Goal: Transaction & Acquisition: Purchase product/service

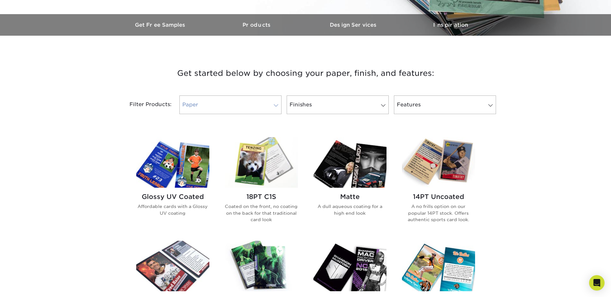
scroll to position [193, 0]
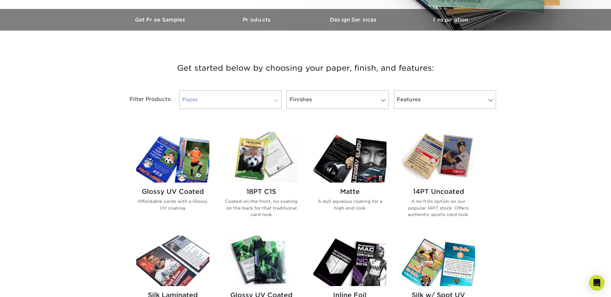
click at [281, 99] on link "Paper" at bounding box center [230, 99] width 102 height 19
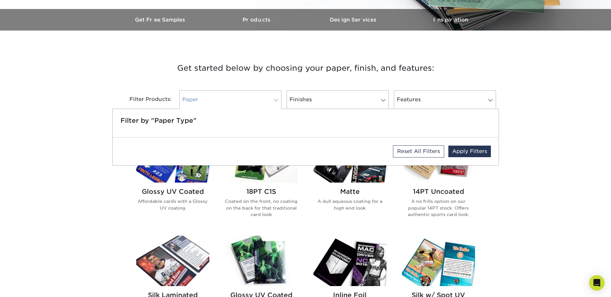
click at [279, 99] on span at bounding box center [275, 100] width 9 height 5
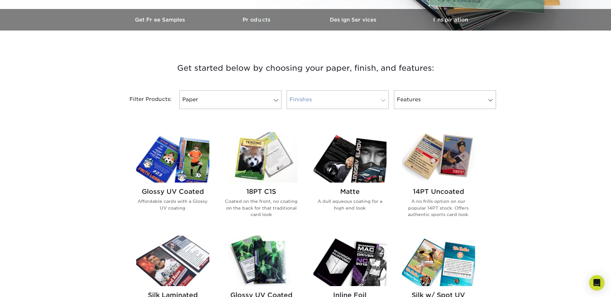
click at [336, 95] on link "Finishes" at bounding box center [338, 99] width 102 height 19
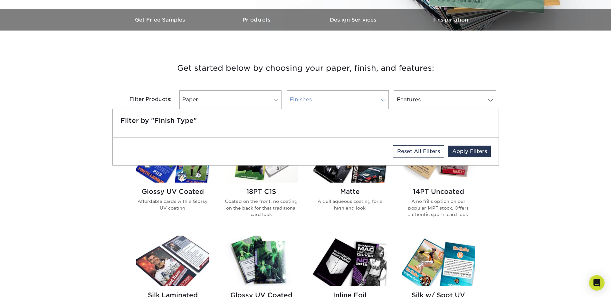
click at [336, 95] on link "Finishes" at bounding box center [338, 99] width 102 height 19
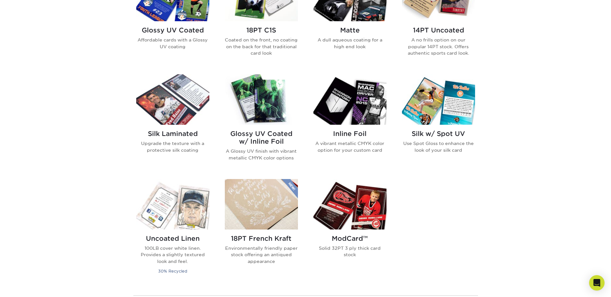
scroll to position [354, 0]
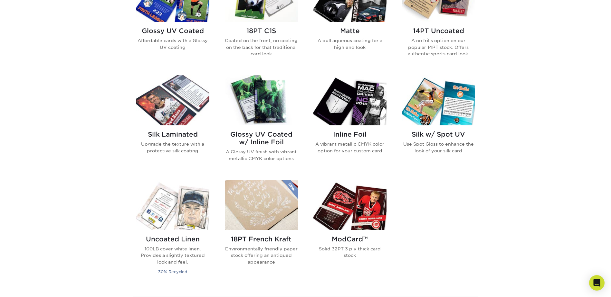
click at [348, 135] on h2 "Inline Foil" at bounding box center [349, 135] width 73 height 8
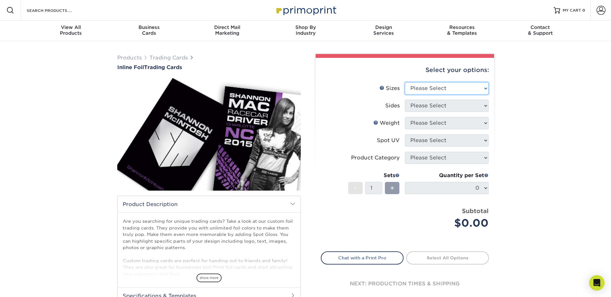
click at [422, 86] on select "Please Select 2.5" x 3.5"" at bounding box center [447, 88] width 84 height 12
select select "2.50x3.50"
click at [405, 82] on select "Please Select 2.5" x 3.5"" at bounding box center [447, 88] width 84 height 12
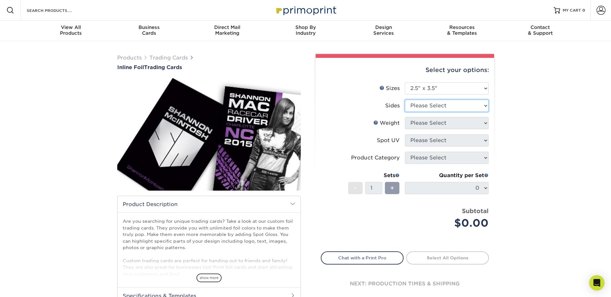
click at [415, 108] on select "Please Select Print Both Sides - Foil Back Only Print Both Sides - Foil Both Si…" at bounding box center [447, 106] width 84 height 12
select select "e9e9dfb3-fba1-4d60-972c-fd9ca5904d33"
click at [405, 100] on select "Please Select Print Both Sides - Foil Back Only Print Both Sides - Foil Both Si…" at bounding box center [447, 106] width 84 height 12
click at [434, 120] on select "Please Select 16PT" at bounding box center [447, 123] width 84 height 12
select select "16PT"
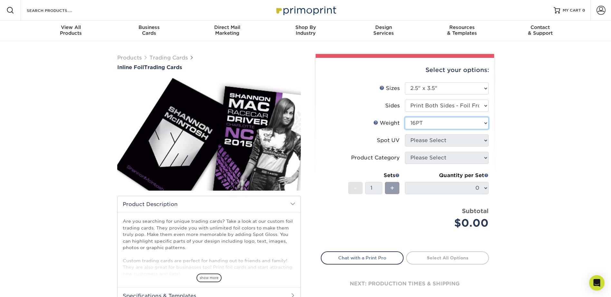
click at [405, 117] on select "Please Select 16PT" at bounding box center [447, 123] width 84 height 12
click at [422, 140] on select "Please Select No Spot UV Front and Back (Both Sides) Front Only Back Only" at bounding box center [447, 141] width 84 height 12
select select "1"
click at [405, 135] on select "Please Select No Spot UV Front and Back (Both Sides) Front Only Back Only" at bounding box center [447, 141] width 84 height 12
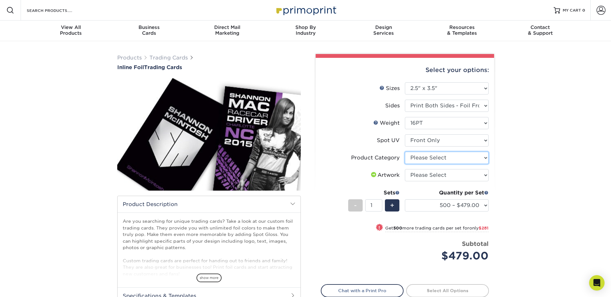
click at [423, 162] on select "Please Select Trading Cards" at bounding box center [447, 158] width 84 height 12
select select "c2f9bce9-36c2-409d-b101-c29d9d031e18"
click at [405, 152] on select "Please Select Trading Cards" at bounding box center [447, 158] width 84 height 12
click at [423, 177] on select "Please Select I will upload files I need a design - $100" at bounding box center [447, 175] width 84 height 12
select select "upload"
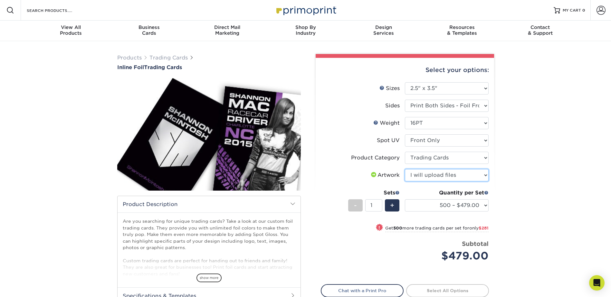
click at [405, 169] on select "Please Select I will upload files I need a design - $100" at bounding box center [447, 175] width 84 height 12
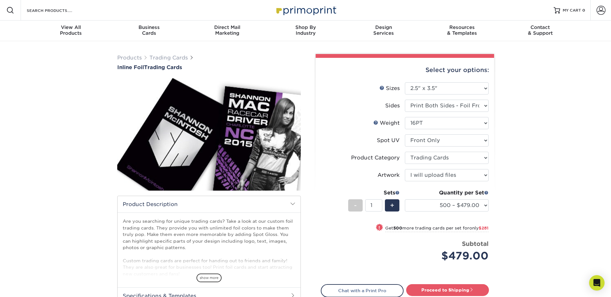
click at [518, 165] on div "Products Trading Cards Inline Foil Trading Cards show more Templates /" at bounding box center [305, 202] width 611 height 323
